Goal: Task Accomplishment & Management: Manage account settings

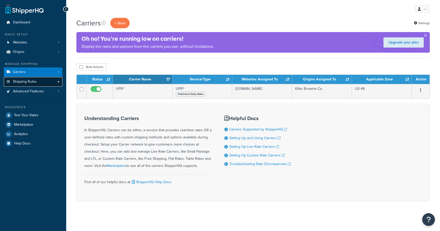
click at [35, 82] on span "Shipping Rules" at bounding box center [25, 82] width 24 height 4
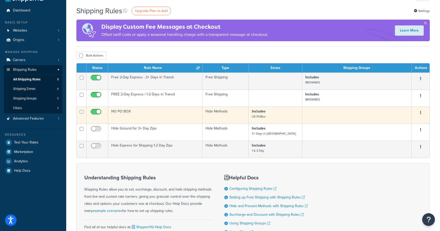
scroll to position [9, 0]
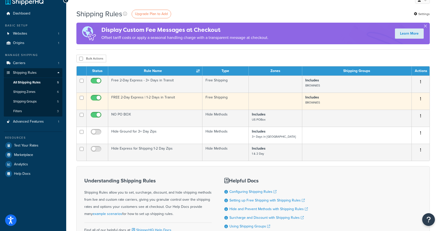
click at [175, 99] on td "FREE 2-Day Express | 1-2 Days in Transit" at bounding box center [155, 101] width 94 height 17
